Goal: Information Seeking & Learning: Learn about a topic

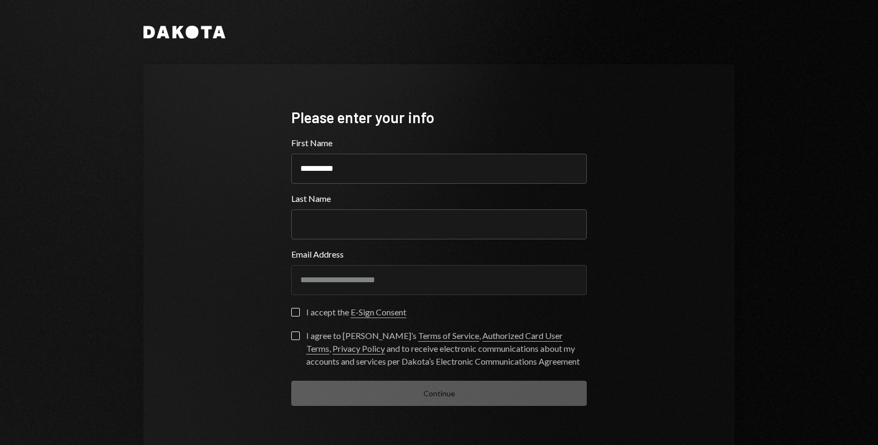
type input "**********"
type input "*********"
click at [811, 257] on div "**********" at bounding box center [439, 222] width 878 height 445
click at [293, 312] on button "I accept the E-Sign Consent" at bounding box center [295, 312] width 9 height 9
click at [292, 334] on button "I agree to [PERSON_NAME]’s Terms of Service , Authorized Card User Terms , Priv…" at bounding box center [295, 335] width 9 height 9
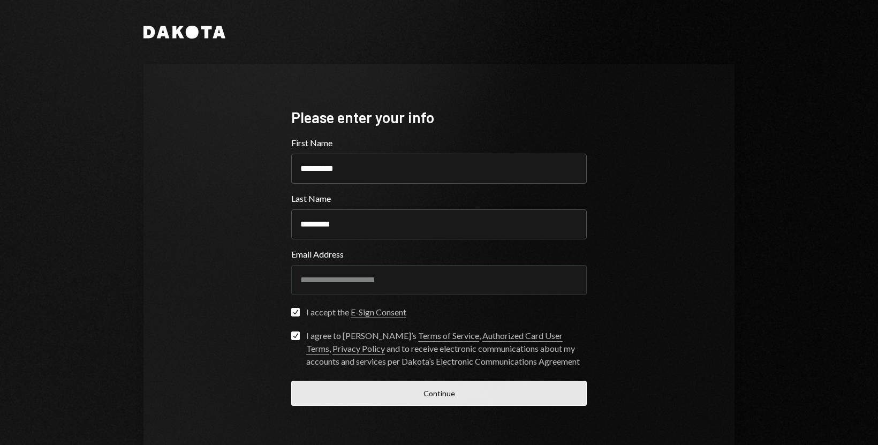
click at [349, 391] on button "Continue" at bounding box center [438, 392] width 295 height 25
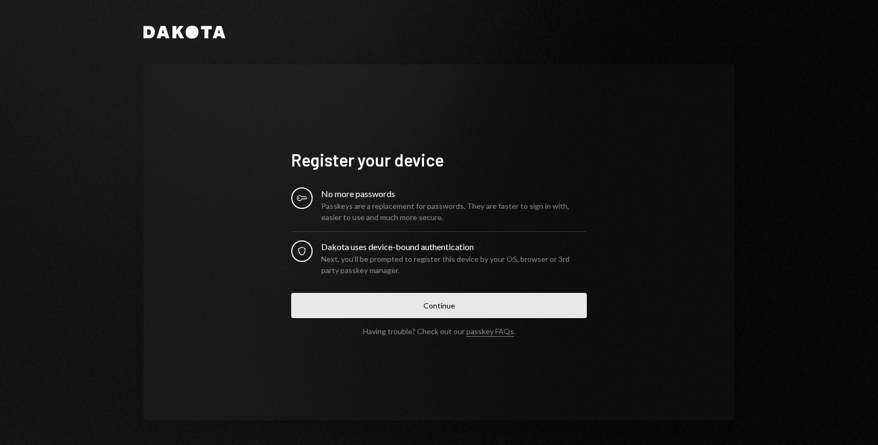
click at [409, 309] on button "Continue" at bounding box center [438, 305] width 295 height 25
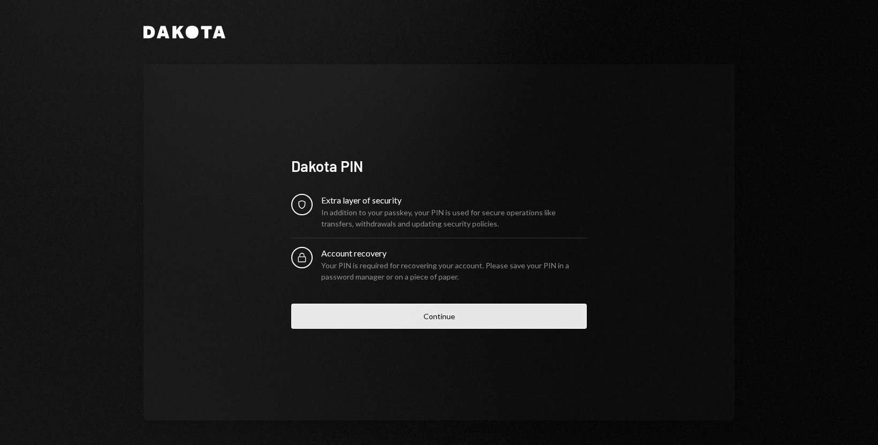
click at [405, 319] on button "Continue" at bounding box center [438, 315] width 295 height 25
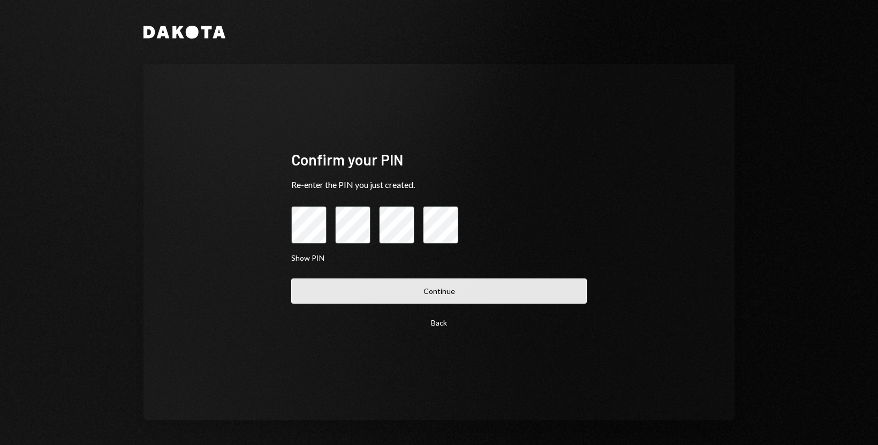
click at [419, 287] on button "Continue" at bounding box center [438, 290] width 295 height 25
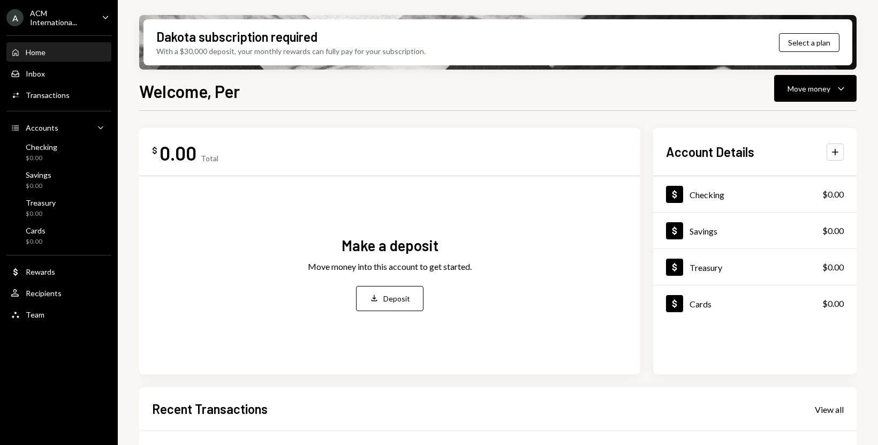
click at [106, 19] on icon "Caret Down" at bounding box center [106, 17] width 12 height 12
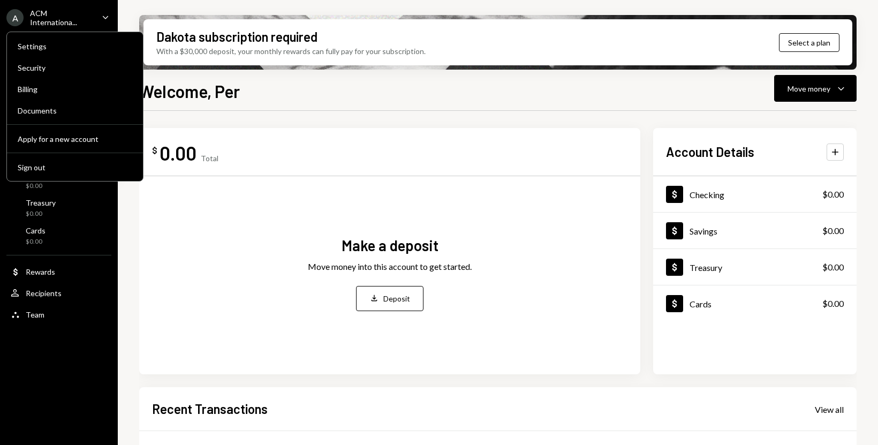
click at [106, 19] on icon "Caret Down" at bounding box center [106, 17] width 12 height 12
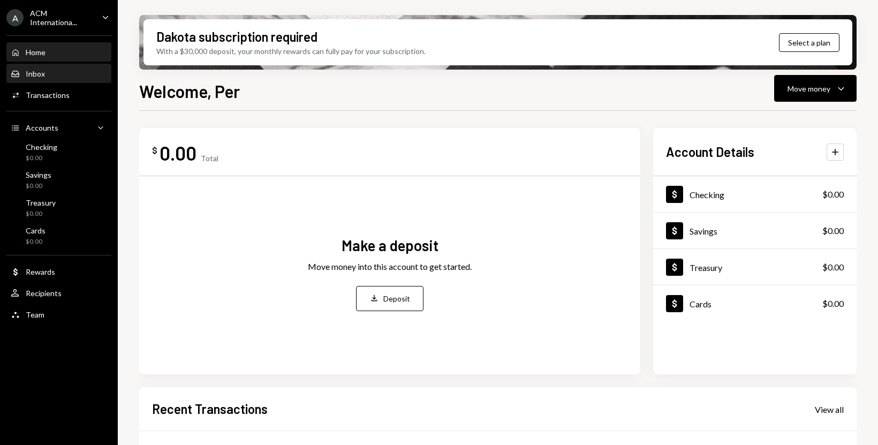
click at [59, 70] on div "Inbox Inbox" at bounding box center [59, 74] width 96 height 10
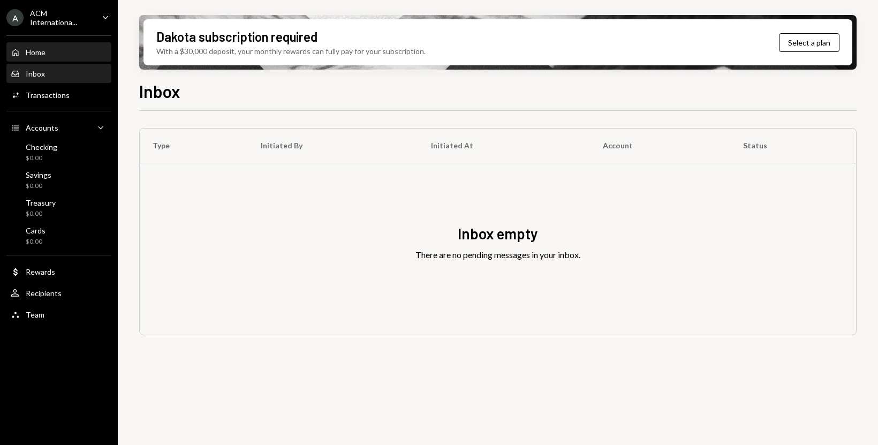
click at [66, 54] on div "Home Home" at bounding box center [59, 53] width 96 height 10
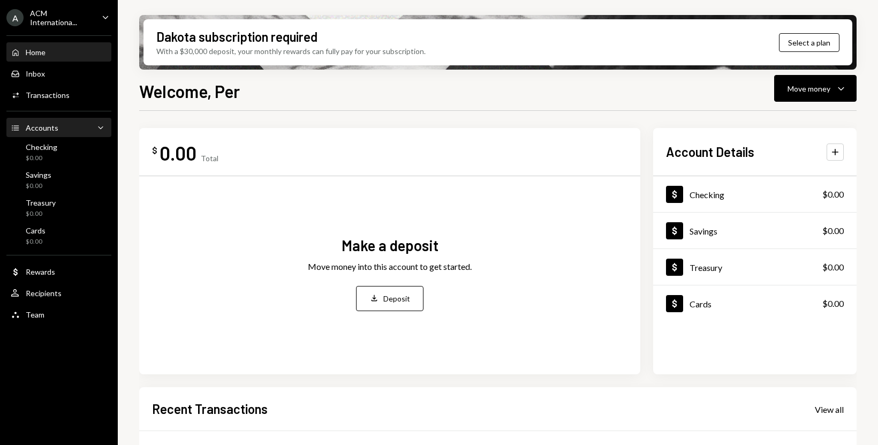
click at [64, 129] on div "Accounts Accounts Caret Down" at bounding box center [59, 128] width 96 height 12
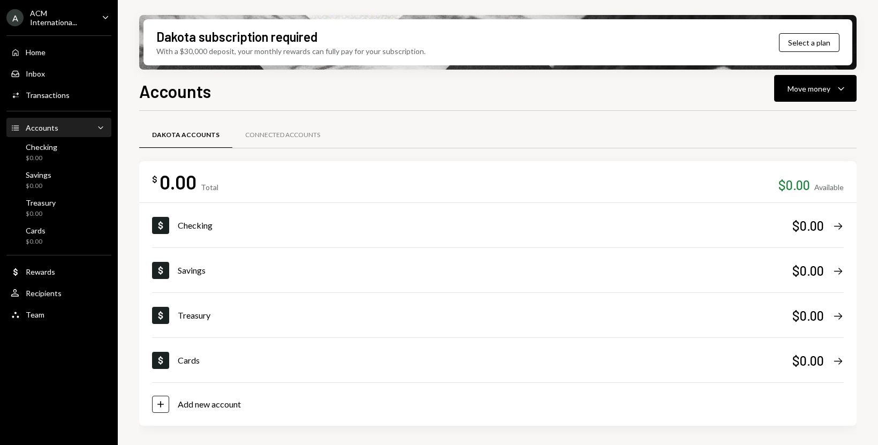
click at [64, 129] on div "Accounts Accounts Caret Down" at bounding box center [59, 128] width 96 height 12
click at [59, 149] on div "Checking $0.00" at bounding box center [59, 152] width 96 height 20
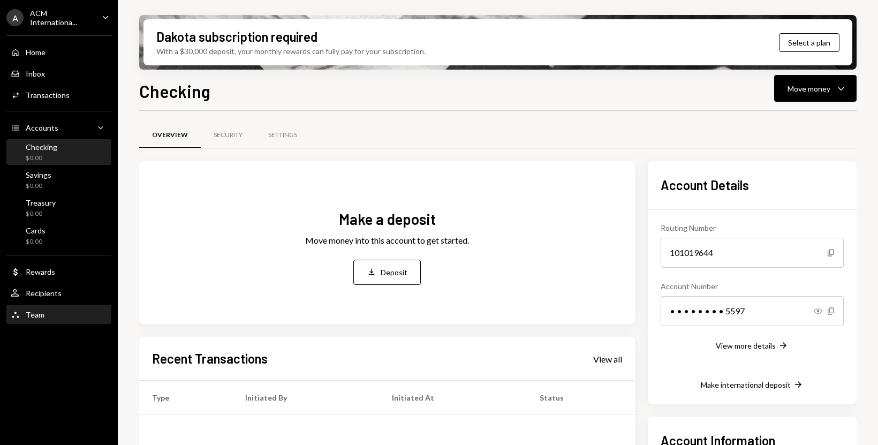
click at [43, 311] on div "Team Team" at bounding box center [59, 315] width 96 height 10
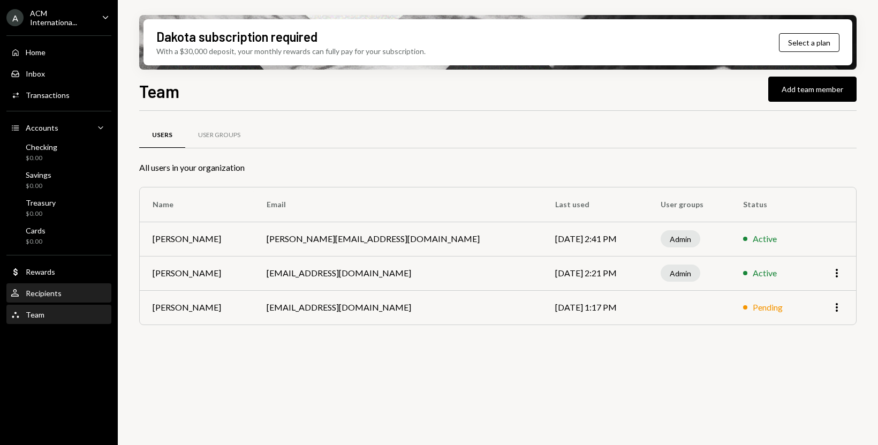
click at [42, 287] on div "User Recipients" at bounding box center [59, 293] width 96 height 18
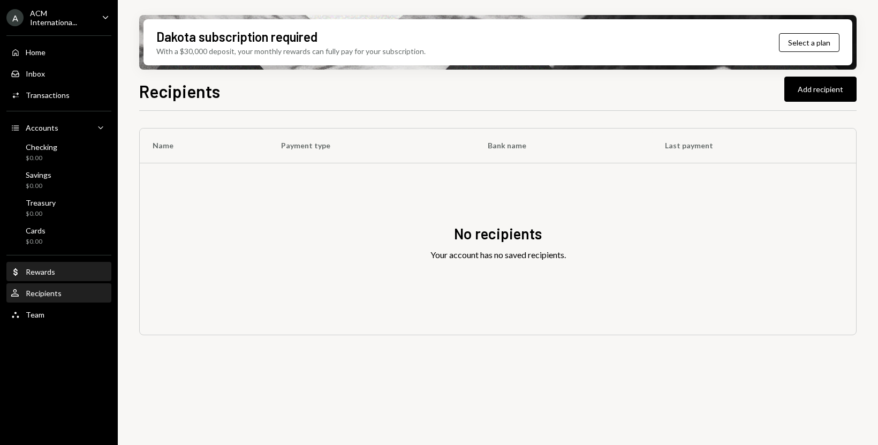
click at [40, 271] on div "Rewards" at bounding box center [40, 271] width 29 height 9
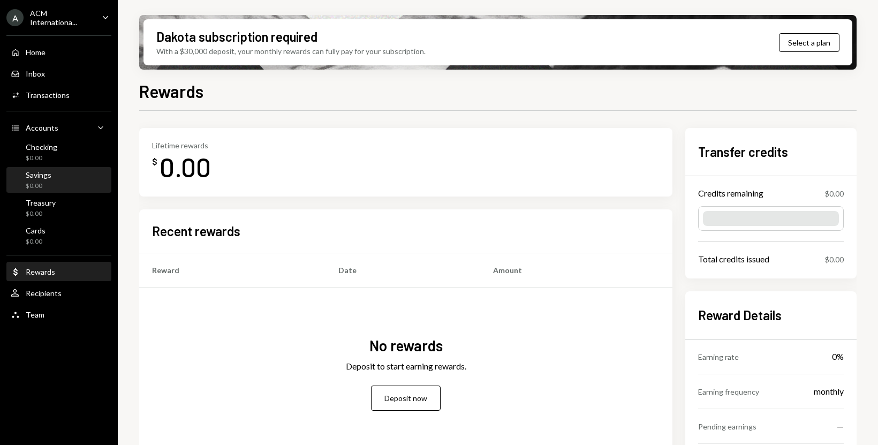
click at [53, 172] on div "Savings $0.00" at bounding box center [59, 180] width 96 height 20
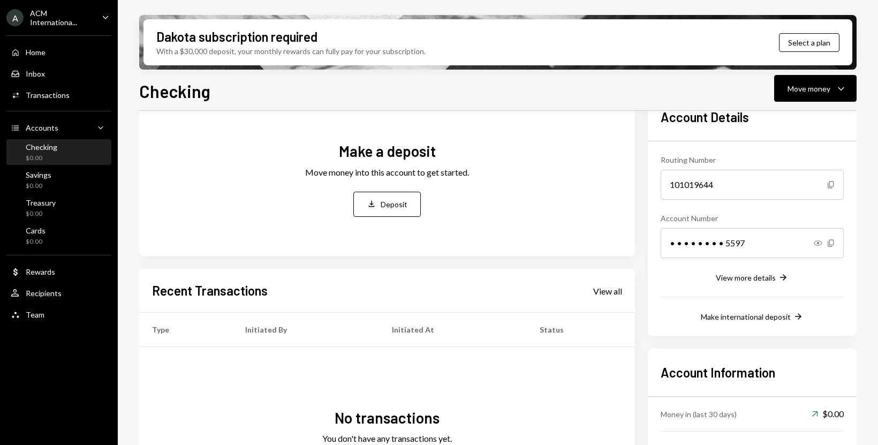
scroll to position [67, 0]
click at [729, 277] on div "View more details" at bounding box center [745, 278] width 60 height 9
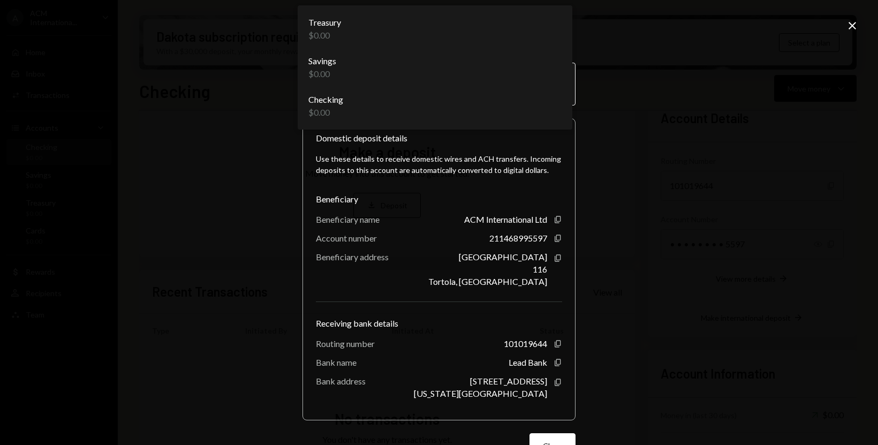
click at [557, 84] on body "**********" at bounding box center [439, 222] width 878 height 445
select select "**********"
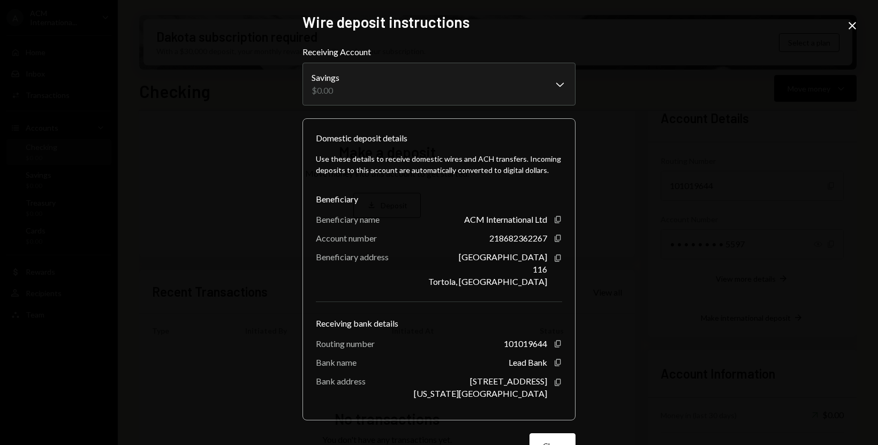
click at [847, 26] on icon "Close" at bounding box center [852, 25] width 13 height 13
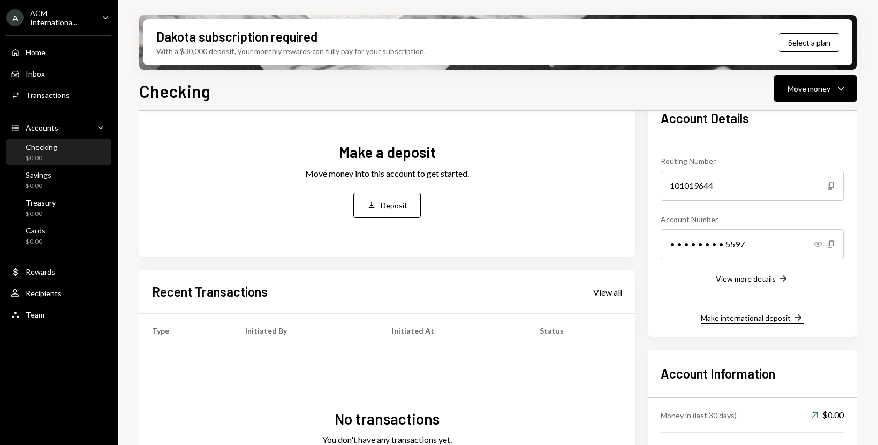
click at [768, 323] on button "Make international deposit Right Arrow" at bounding box center [752, 318] width 103 height 12
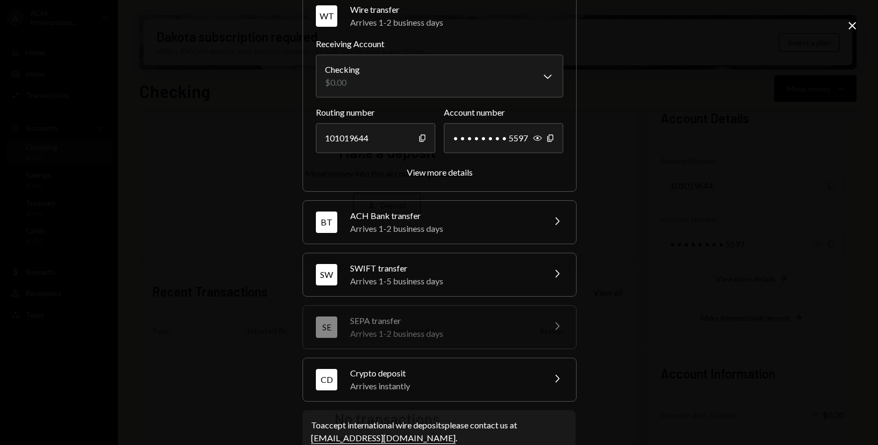
scroll to position [77, 0]
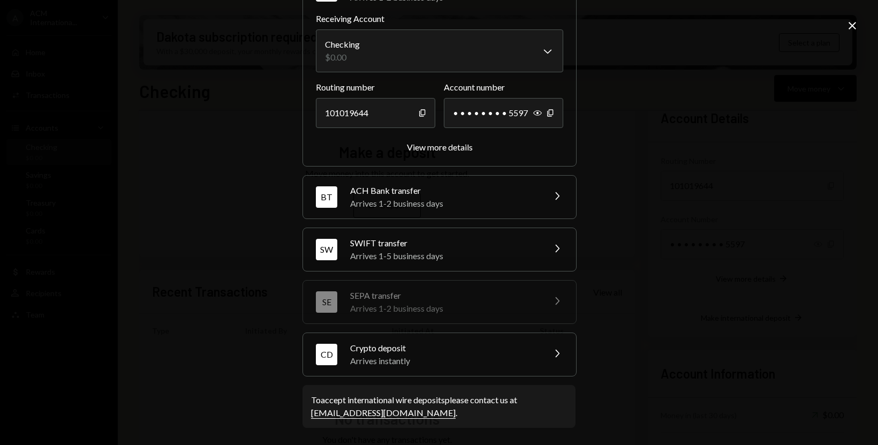
click at [850, 22] on icon "Close" at bounding box center [852, 25] width 13 height 13
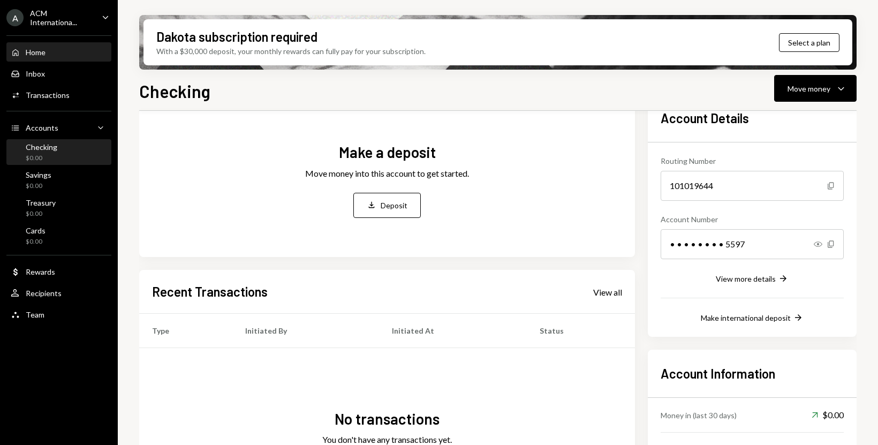
click at [43, 55] on div "Home" at bounding box center [36, 52] width 20 height 9
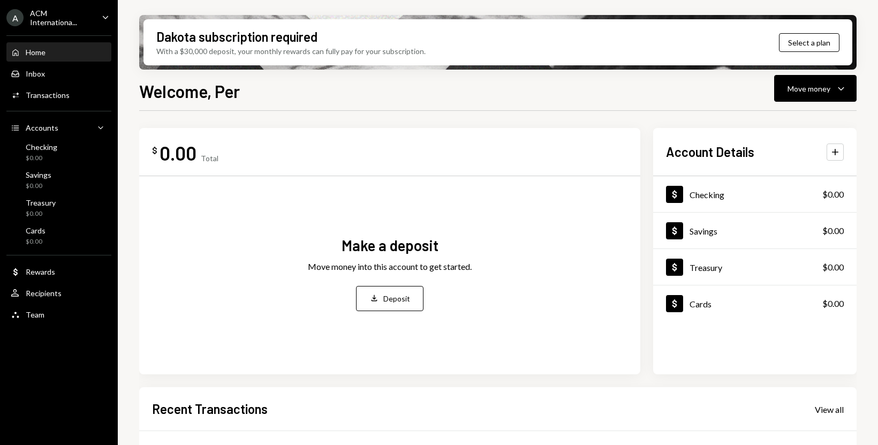
click at [100, 16] on icon "Caret Down" at bounding box center [106, 17] width 12 height 12
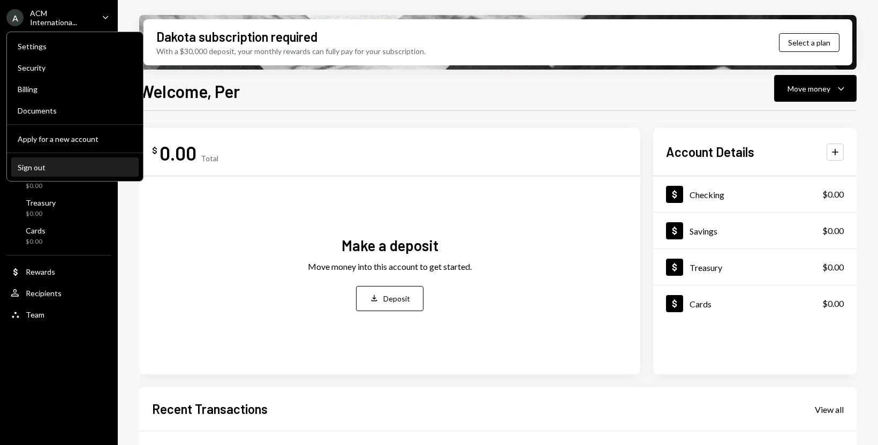
click at [36, 168] on div "Sign out" at bounding box center [75, 167] width 115 height 9
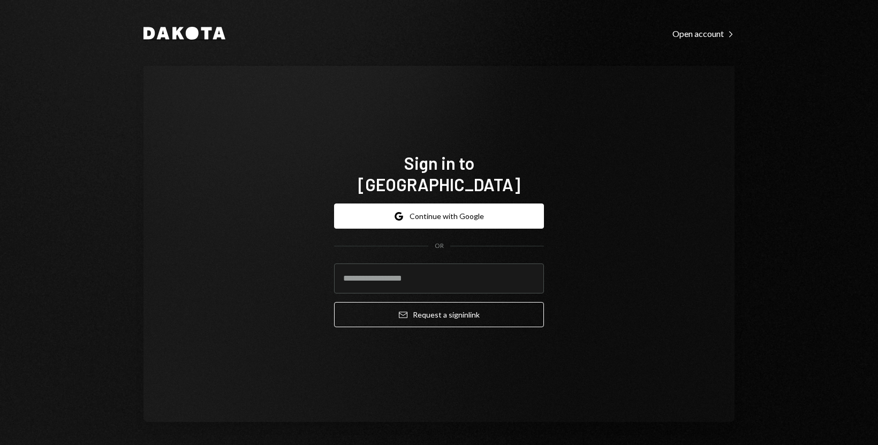
click at [165, 28] on icon "Dakota" at bounding box center [184, 33] width 82 height 13
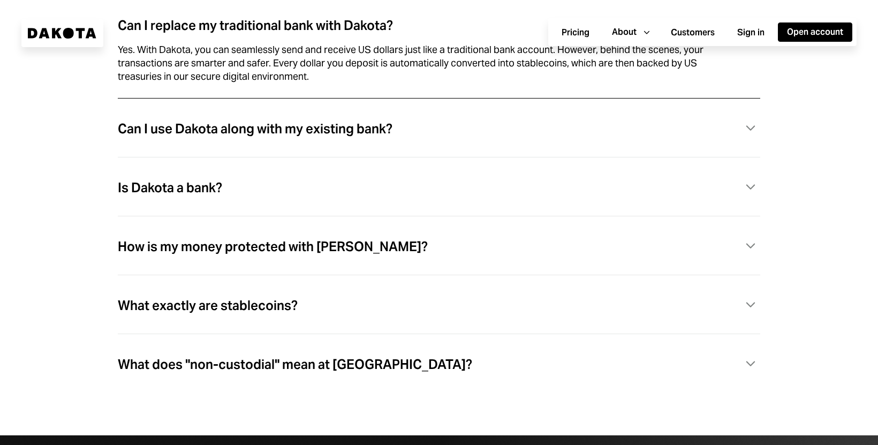
scroll to position [3055, 0]
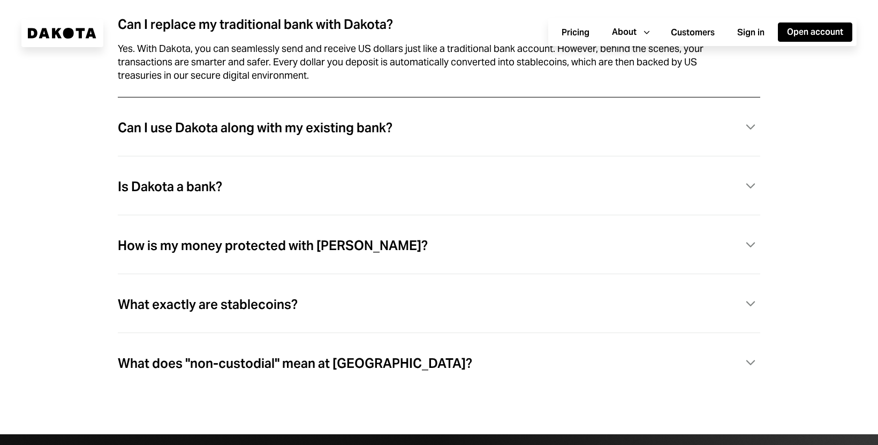
click at [608, 139] on div "Can I use Dakota along with my existing bank? Caret Down" at bounding box center [439, 128] width 642 height 22
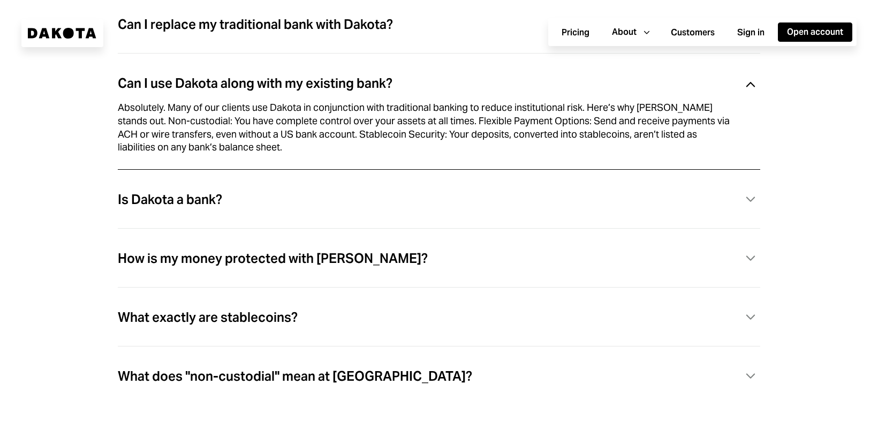
click at [603, 189] on div "Is Dakota a bank? Caret Down" at bounding box center [439, 211] width 642 height 59
click at [604, 195] on div "Is Dakota a bank? Caret Down" at bounding box center [439, 211] width 642 height 59
click at [604, 204] on div "Is Dakota a bank? Caret Down" at bounding box center [439, 200] width 642 height 22
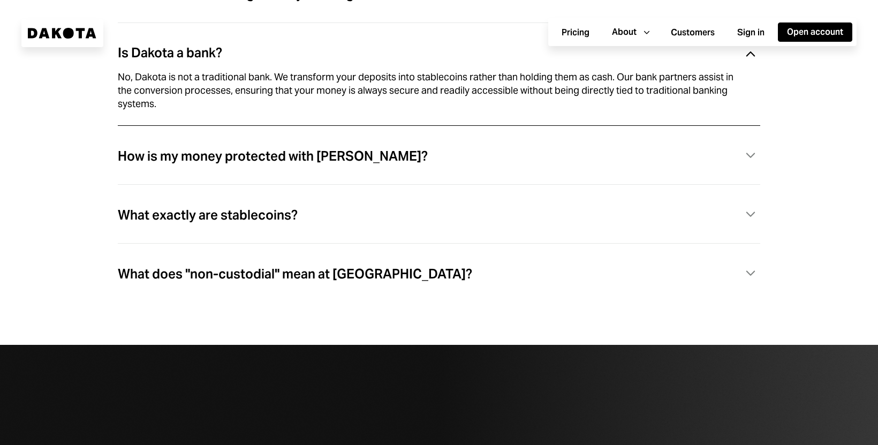
scroll to position [3161, 0]
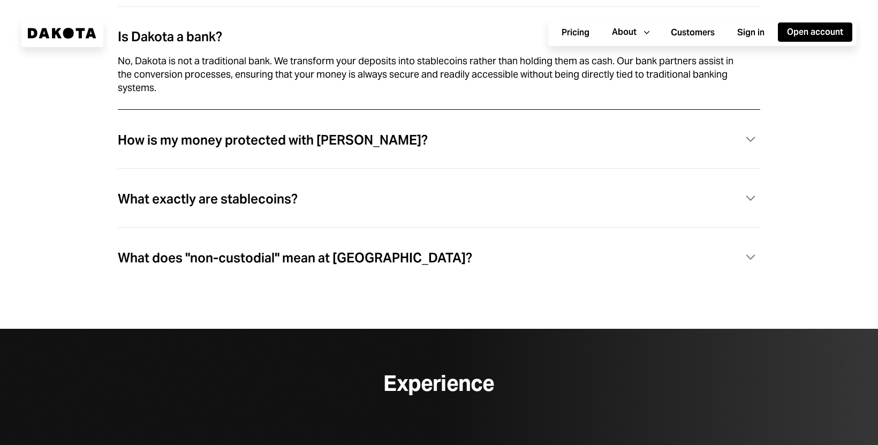
click at [526, 160] on div "How is my money protected with Dakota? Caret Down" at bounding box center [439, 152] width 642 height 59
click at [478, 151] on div "How is my money protected with Dakota? Caret Down" at bounding box center [439, 140] width 642 height 22
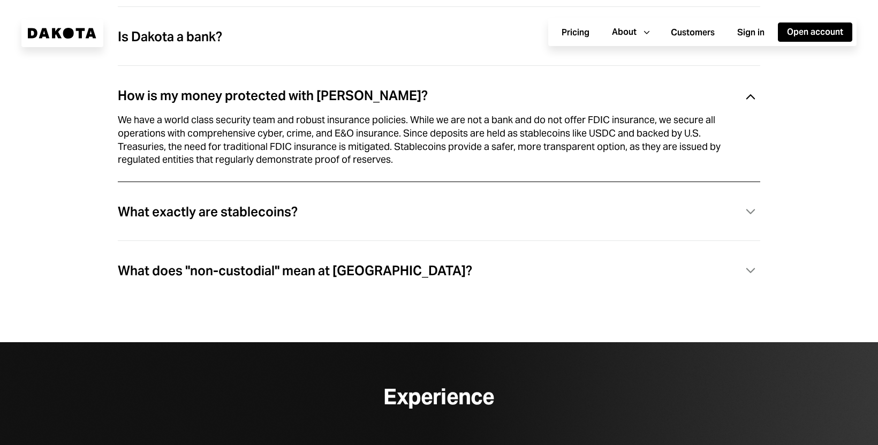
click at [449, 218] on div "What exactly are stablecoins? Caret Down" at bounding box center [439, 212] width 642 height 22
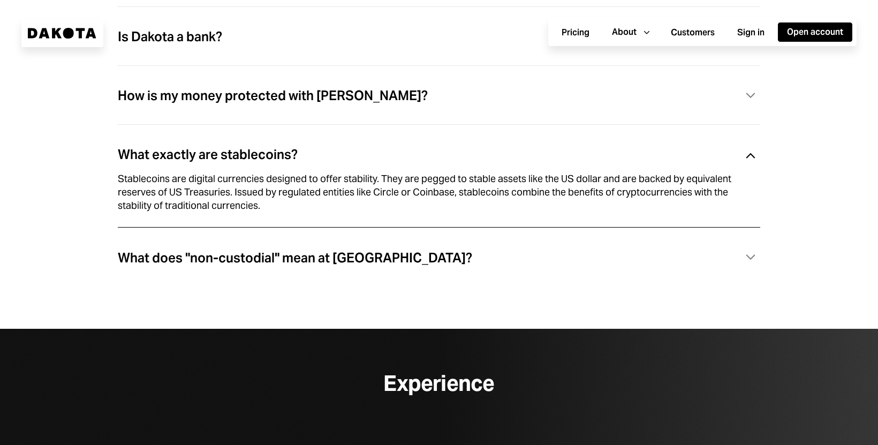
click at [458, 269] on div "What does "non-custodial" mean at Dakota? Caret Down" at bounding box center [439, 258] width 642 height 22
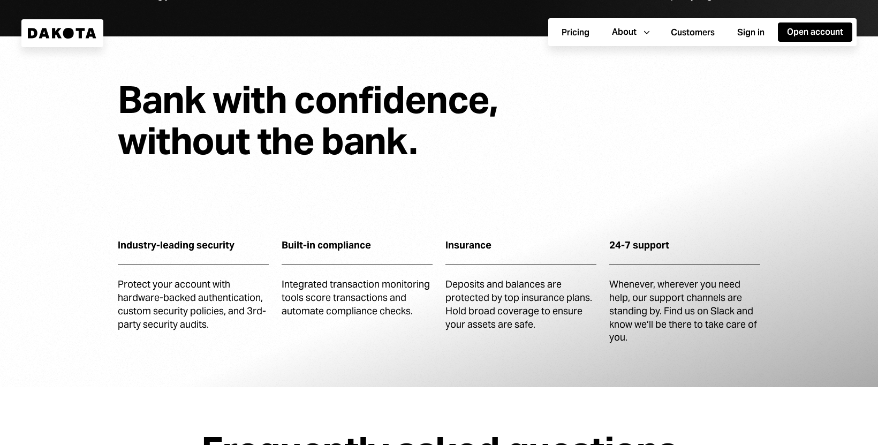
scroll to position [2469, 0]
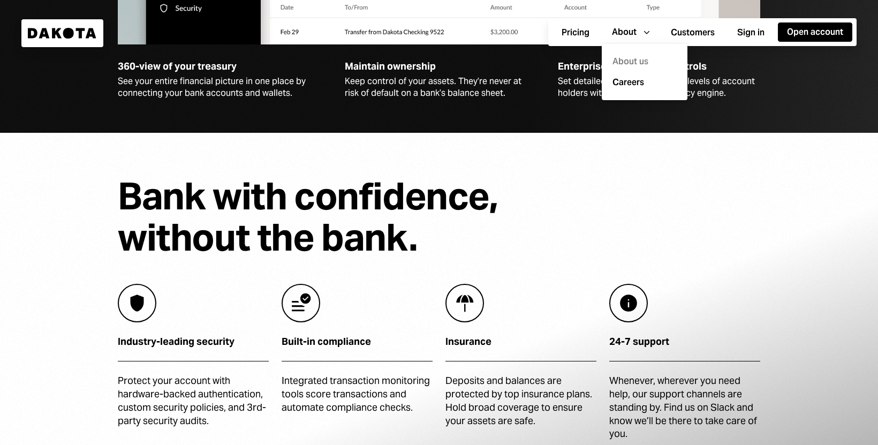
click at [634, 61] on div "About us" at bounding box center [644, 61] width 73 height 21
click at [632, 62] on div "About us" at bounding box center [644, 61] width 73 height 21
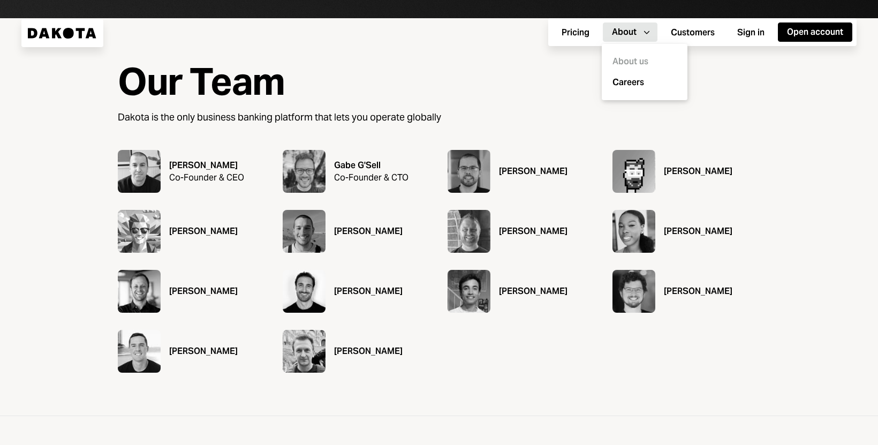
scroll to position [144, 0]
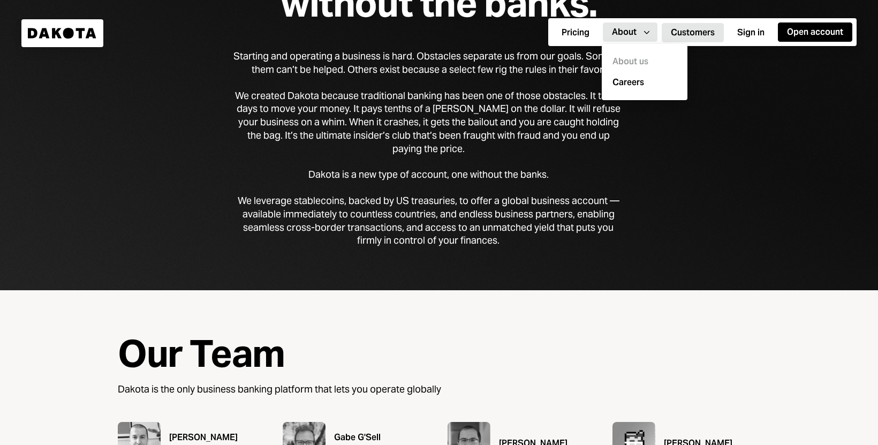
click at [688, 31] on button "Customers" at bounding box center [692, 32] width 62 height 19
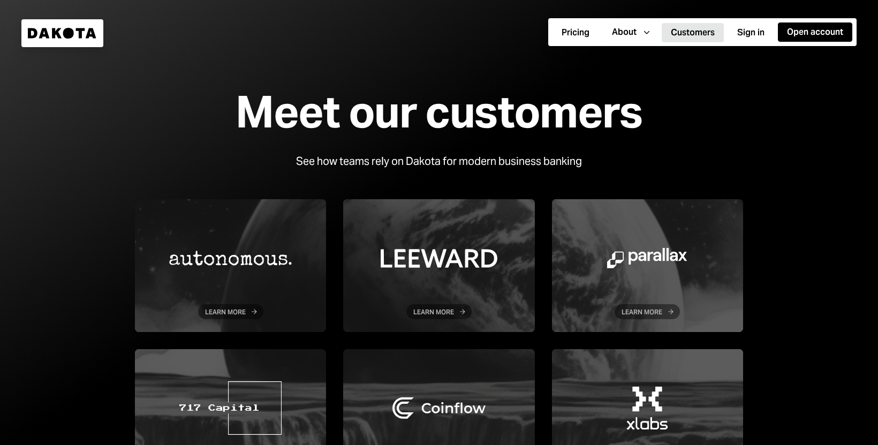
click at [72, 32] on icon at bounding box center [68, 33] width 11 height 11
